Goal: Register for event/course

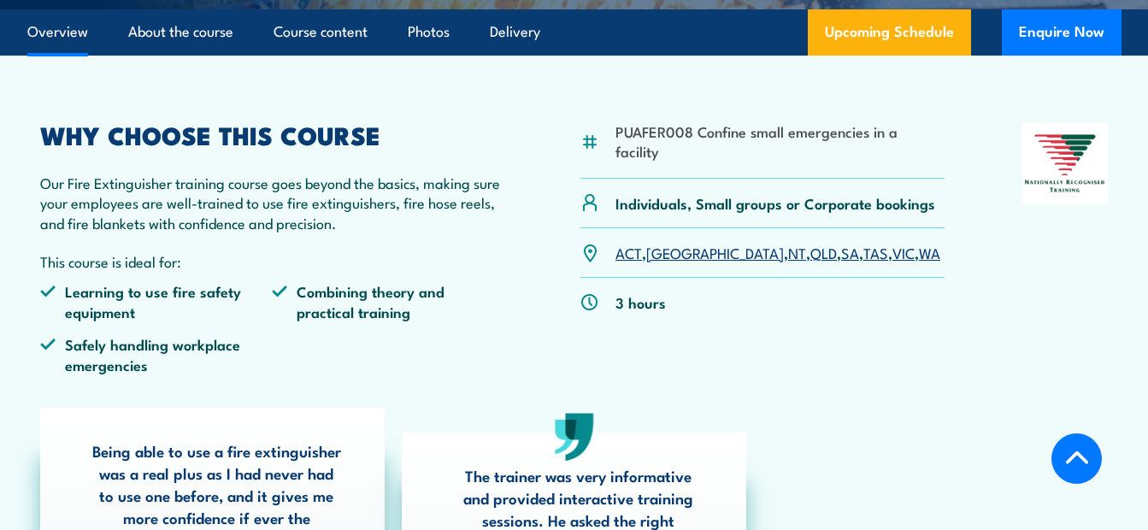
scroll to position [427, 0]
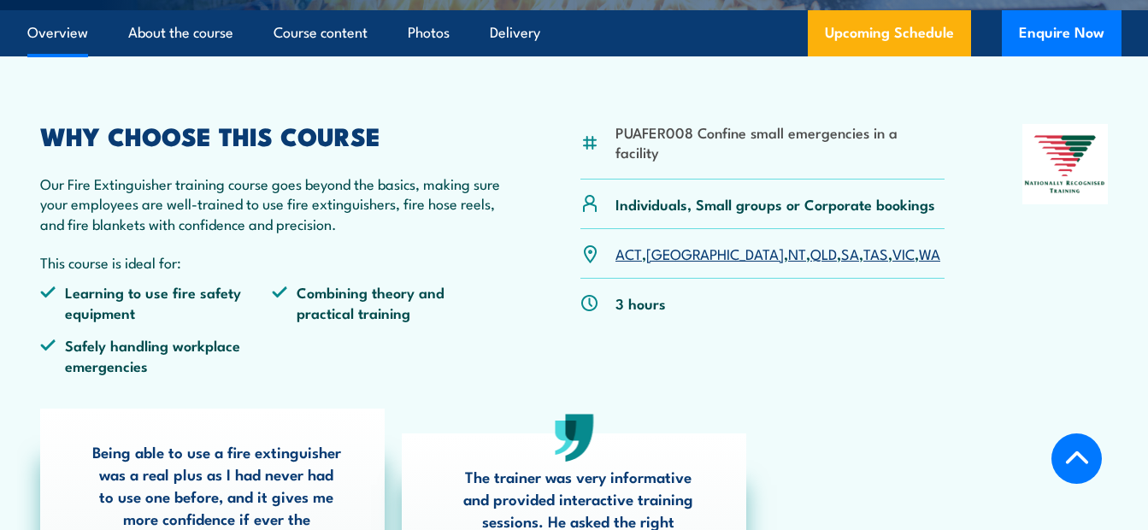
click at [810, 243] on link "QLD" at bounding box center [823, 253] width 26 height 21
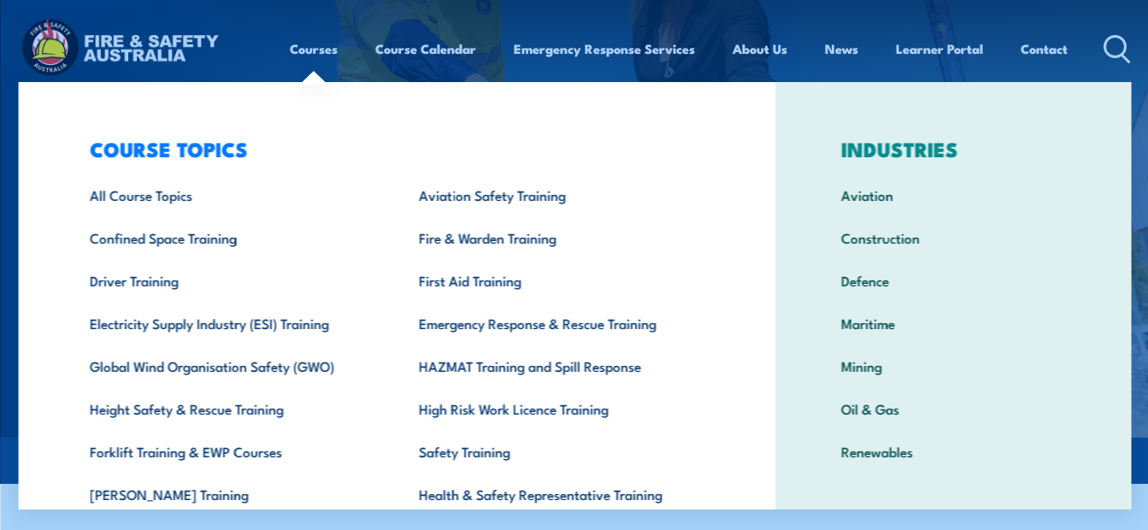
click at [299, 43] on link "Courses" at bounding box center [314, 48] width 48 height 41
